Goal: Find specific page/section: Find specific page/section

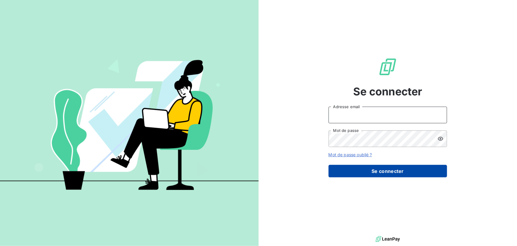
type input "[EMAIL_ADDRESS][DOMAIN_NAME]"
click at [370, 170] on button "Se connecter" at bounding box center [388, 171] width 119 height 12
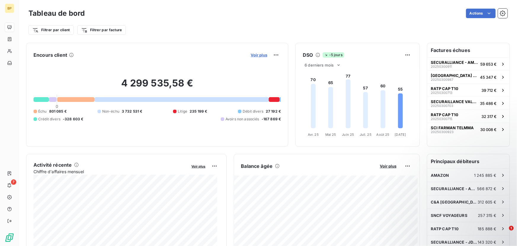
click at [256, 55] on span "Voir plus" at bounding box center [259, 54] width 17 height 5
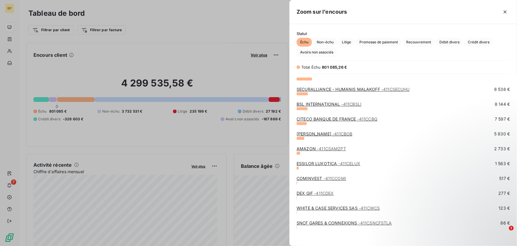
scroll to position [246, 0]
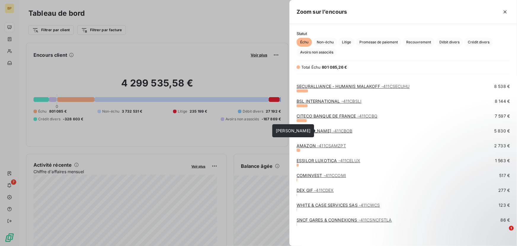
click at [333, 130] on span "- 411CBOB" at bounding box center [343, 130] width 20 height 5
